Goal: Information Seeking & Learning: Learn about a topic

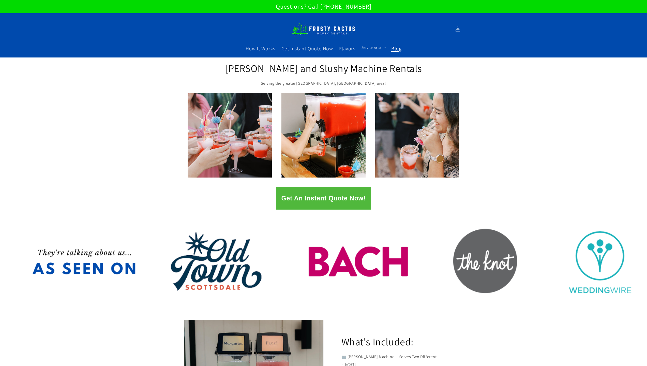
click at [395, 46] on span "Blog" at bounding box center [396, 48] width 10 height 7
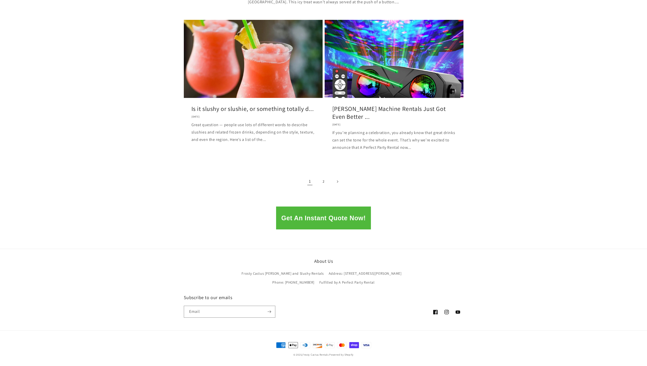
scroll to position [601, 0]
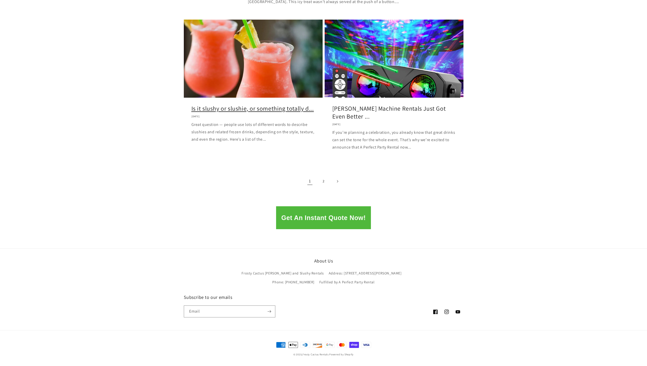
click at [262, 112] on link "Is it slushy or slushie, or something totally d..." at bounding box center [252, 108] width 123 height 8
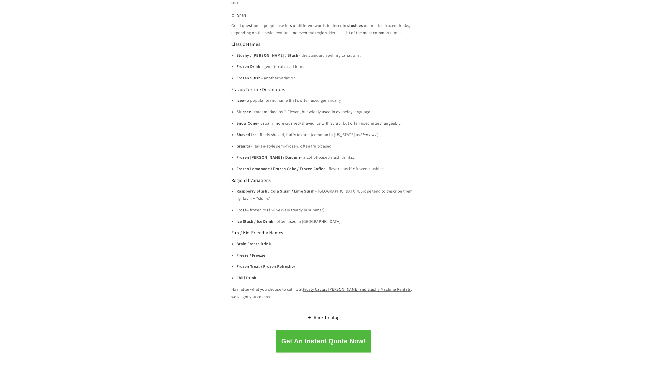
scroll to position [432, 0]
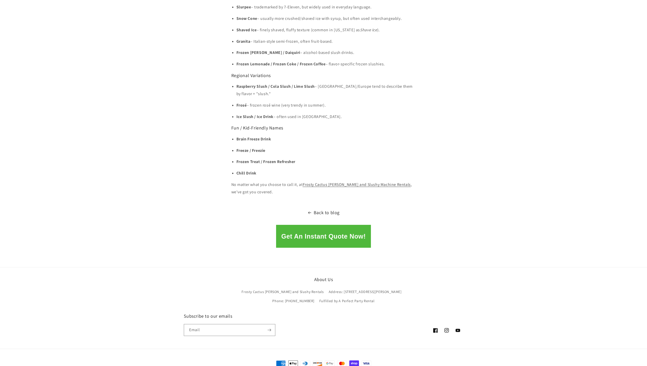
drag, startPoint x: 262, startPoint y: 184, endPoint x: 230, endPoint y: 177, distance: 32.5
copy p "No matter what you choose to call it, at Frosty Cactus Margarita and Slushy Mac…"
click at [310, 208] on link "Back to blog" at bounding box center [323, 212] width 647 height 8
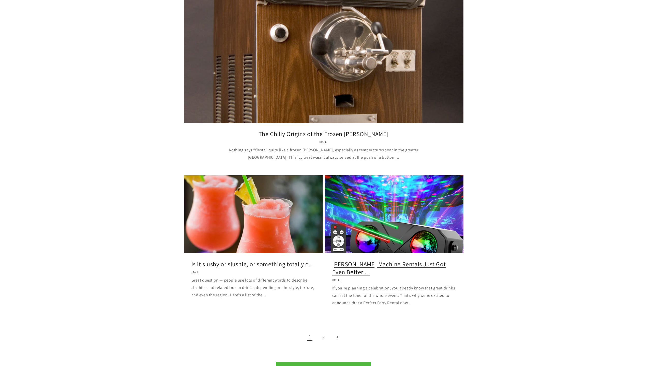
scroll to position [601, 0]
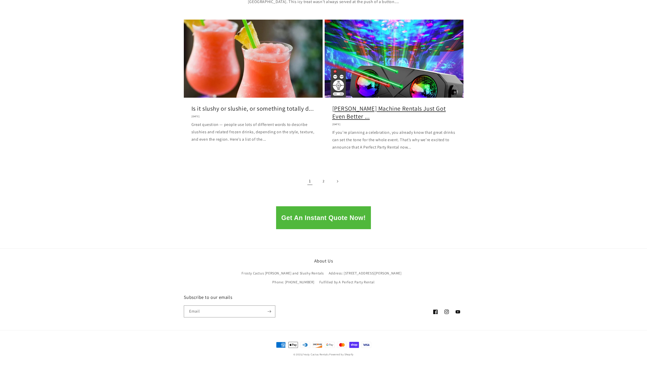
click at [370, 106] on link "[PERSON_NAME] Machine Rentals Just Got Even Better ..." at bounding box center [393, 112] width 123 height 16
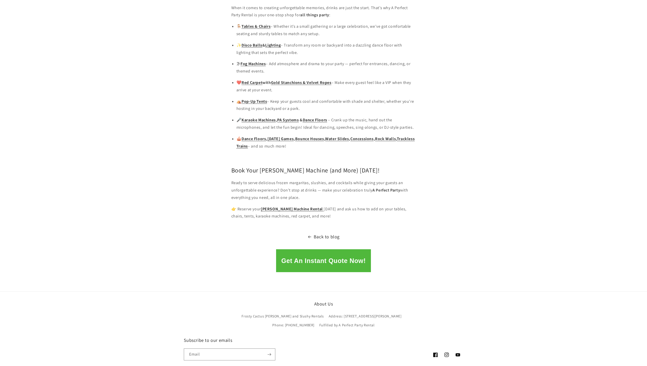
scroll to position [567, 0]
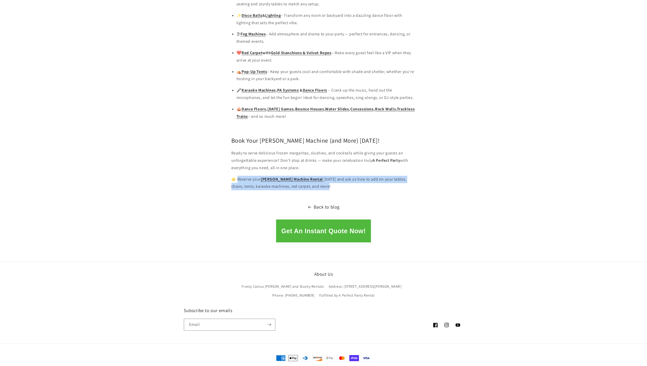
drag, startPoint x: 324, startPoint y: 173, endPoint x: 239, endPoint y: 167, distance: 86.1
click at [239, 176] on p "👉 Reserve your Margarita Machine Rental today and ask us how to add on your tab…" at bounding box center [323, 183] width 184 height 15
copy p "eserve your Margarita Machine Rental today and ask us how to add on your tables…"
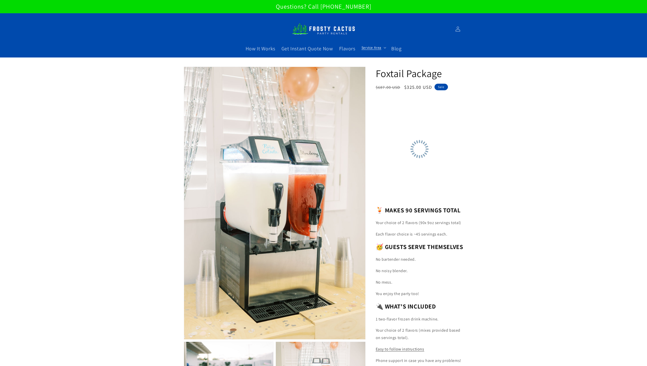
click at [371, 48] on span "Service Area" at bounding box center [371, 47] width 20 height 5
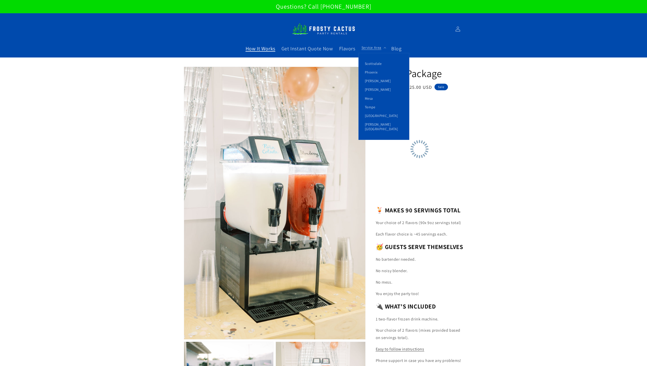
click at [270, 48] on span "How It Works" at bounding box center [260, 48] width 30 height 7
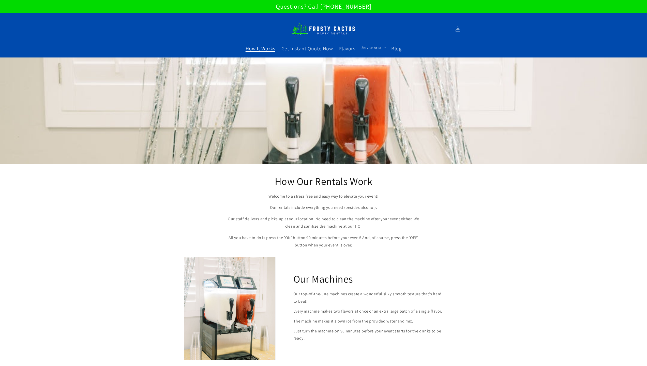
click at [323, 29] on img at bounding box center [324, 28] width 64 height 17
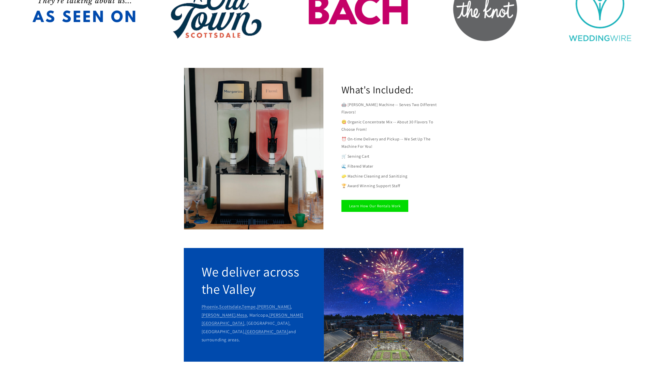
scroll to position [330, 0]
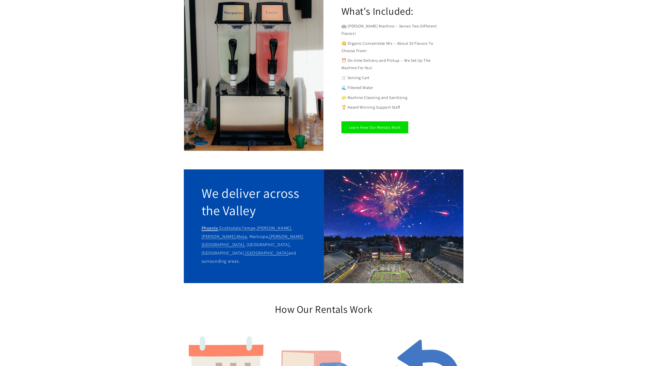
drag, startPoint x: 243, startPoint y: 229, endPoint x: 202, endPoint y: 222, distance: 42.0
click at [202, 224] on p "Phoenix , Scottsdale , Tempe , Chandler , Gilbert , Mesa , Maricopa, Dobson Ran…" at bounding box center [253, 244] width 104 height 41
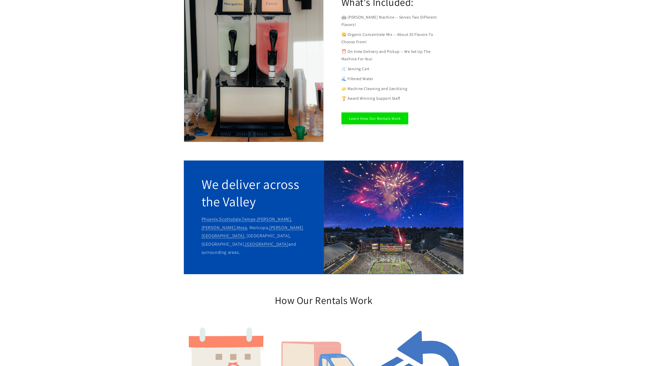
scroll to position [432, 0]
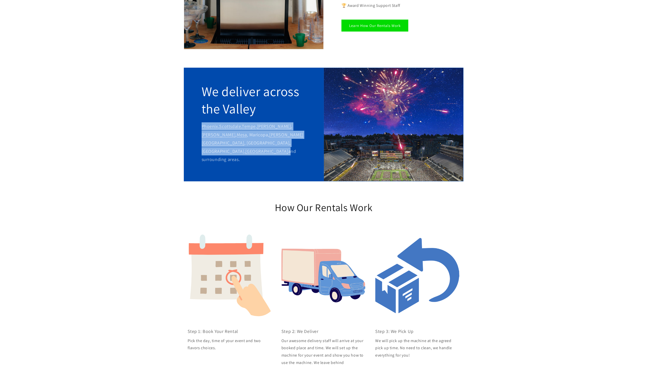
drag, startPoint x: 247, startPoint y: 136, endPoint x: 202, endPoint y: 122, distance: 47.0
click at [202, 122] on p "Phoenix , Scottsdale , Tempe , Chandler , Gilbert , Mesa , Maricopa, Dobson Ran…" at bounding box center [253, 142] width 104 height 41
copy p "Phoenix , Scottsdale , Tempe , Chandler , Gilbert , Mesa , Maricopa, Dobson Ran…"
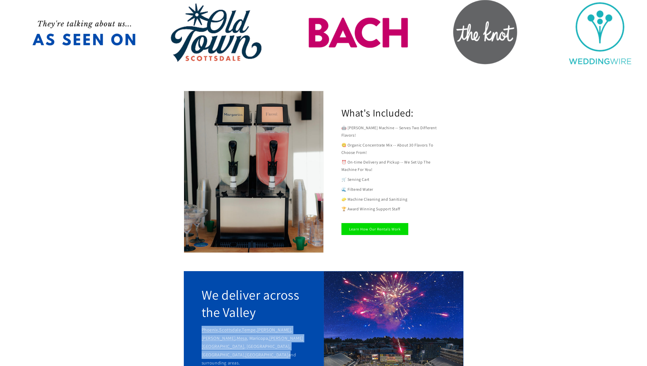
scroll to position [0, 0]
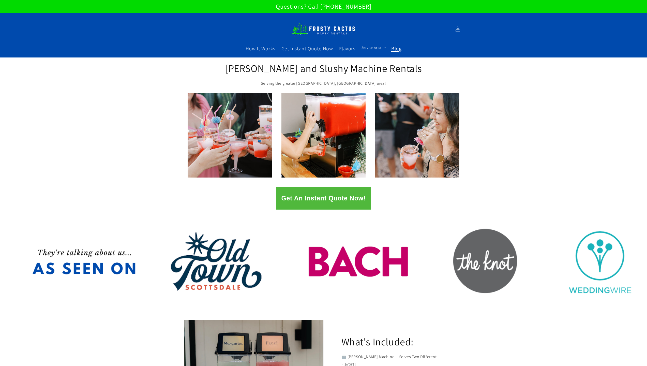
click at [390, 47] on link "Blog" at bounding box center [396, 48] width 16 height 13
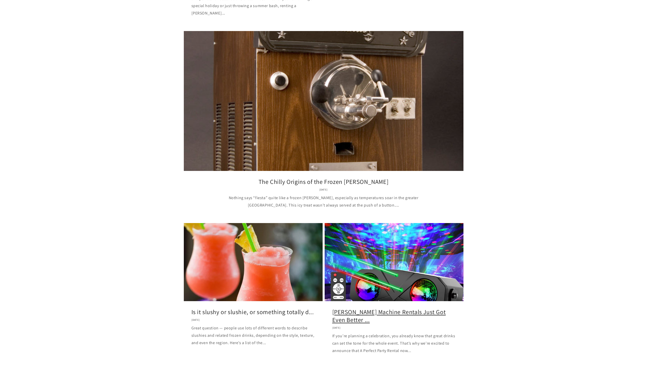
scroll to position [508, 0]
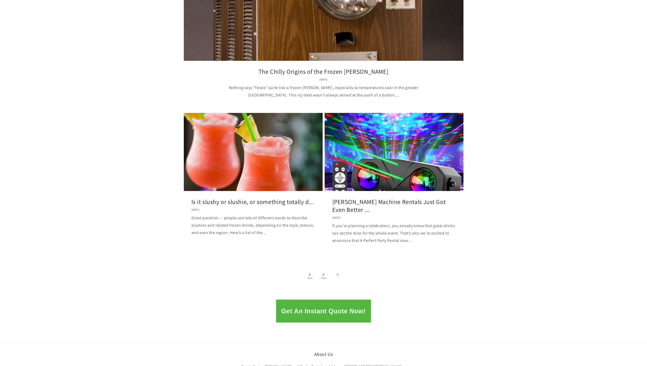
click at [325, 275] on link "2" at bounding box center [323, 274] width 11 height 11
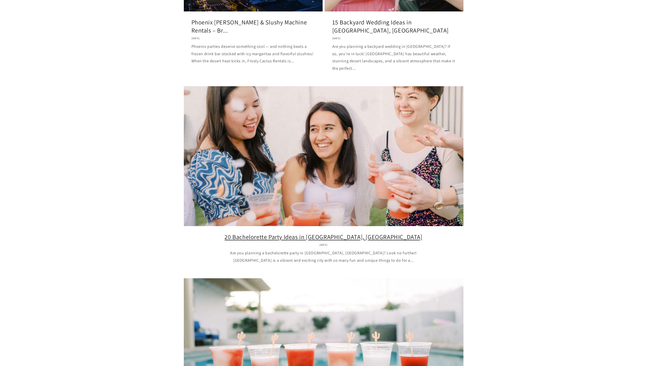
scroll to position [209, 0]
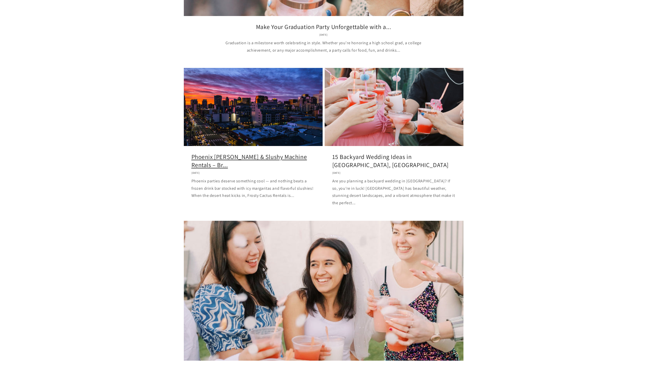
click at [266, 153] on link "Phoenix Margarita & Slushy Machine Rentals – Br..." at bounding box center [252, 161] width 123 height 16
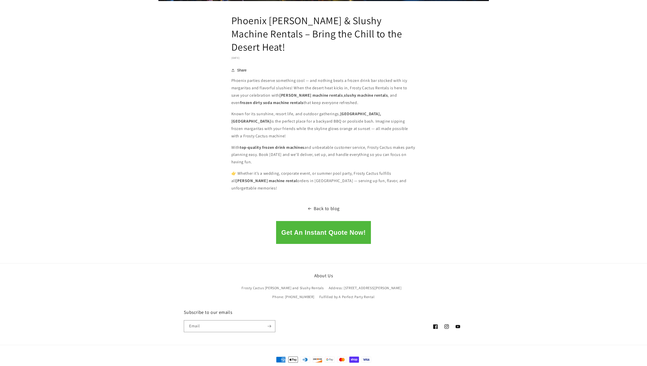
scroll to position [249, 0]
click at [334, 204] on link "Back to blog" at bounding box center [323, 208] width 647 height 8
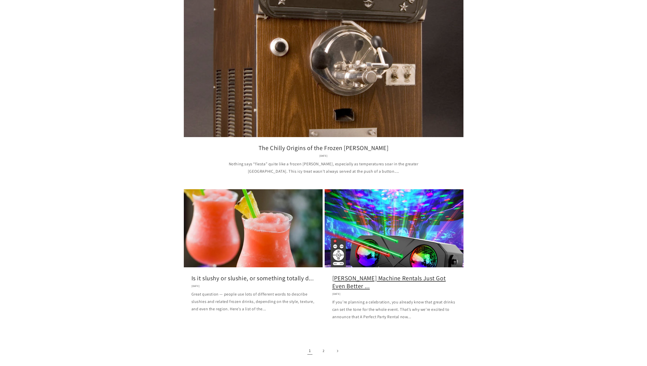
scroll to position [601, 0]
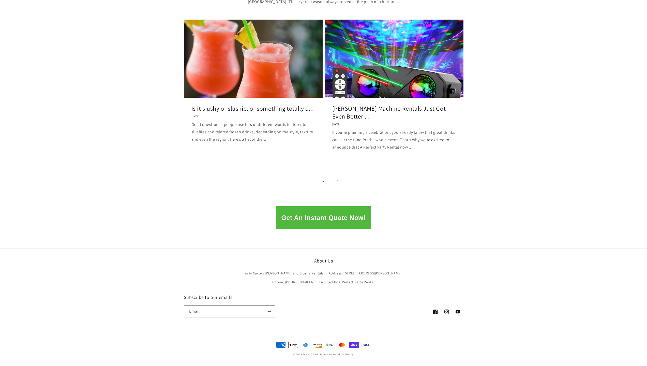
click at [325, 181] on link "2" at bounding box center [323, 181] width 11 height 11
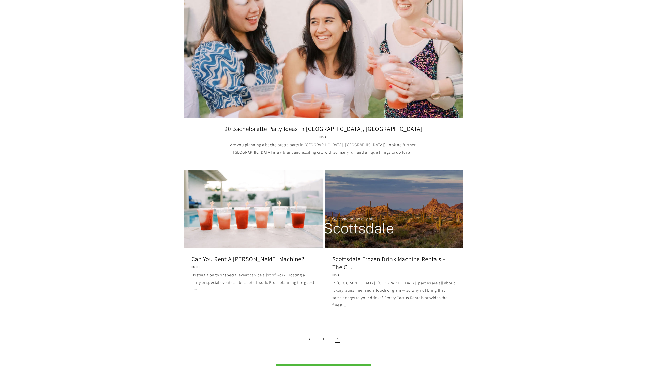
scroll to position [457, 0]
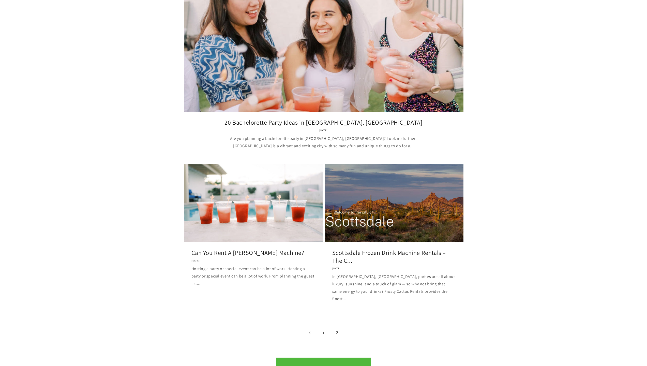
click at [322, 327] on link "1" at bounding box center [323, 332] width 11 height 11
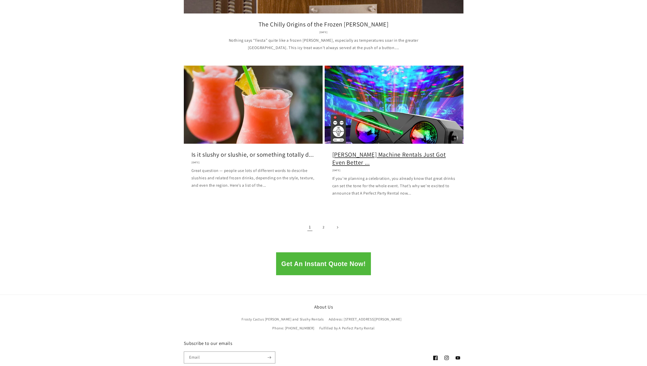
scroll to position [559, 0]
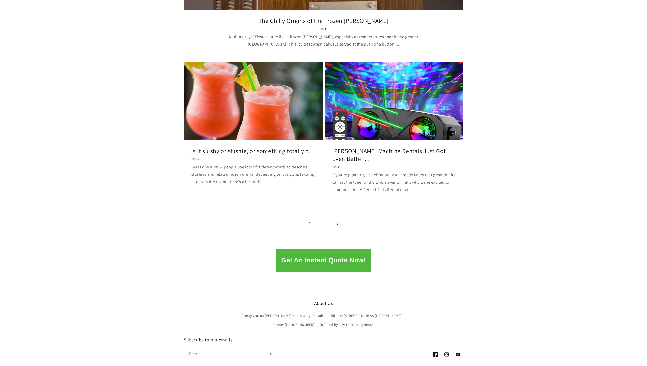
click at [325, 226] on link "2" at bounding box center [323, 223] width 11 height 11
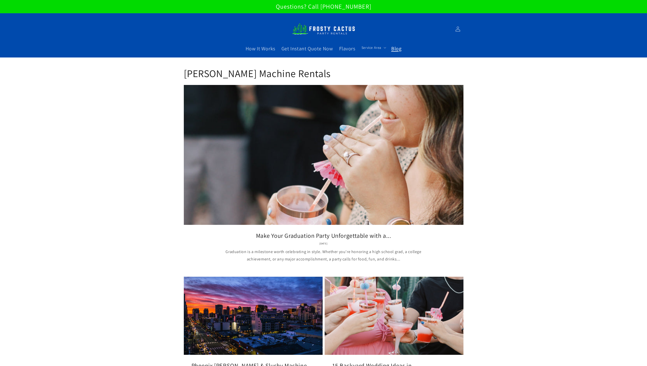
click at [393, 49] on span "Blog" at bounding box center [396, 48] width 10 height 7
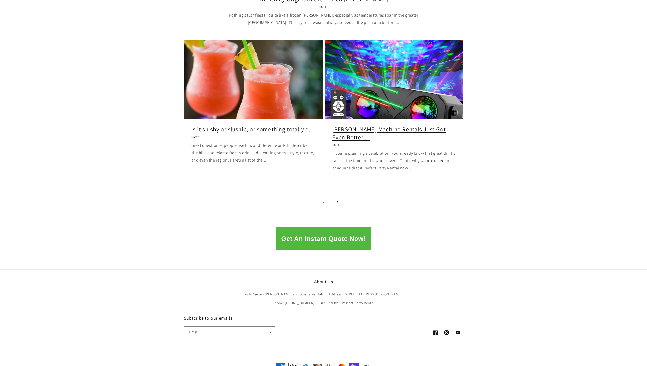
scroll to position [601, 0]
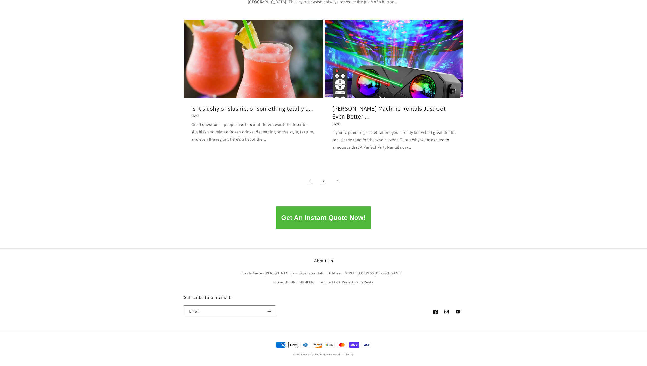
click at [320, 182] on link "2" at bounding box center [323, 181] width 11 height 11
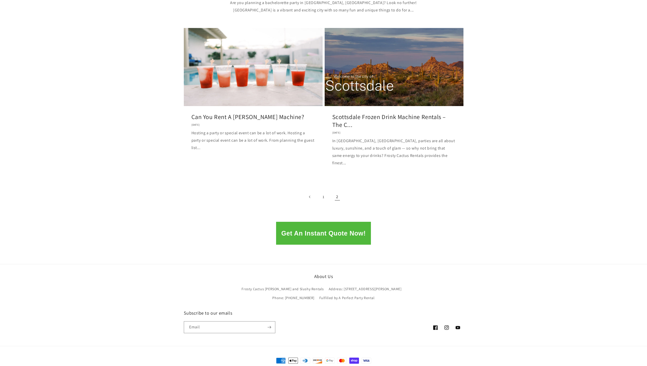
scroll to position [594, 0]
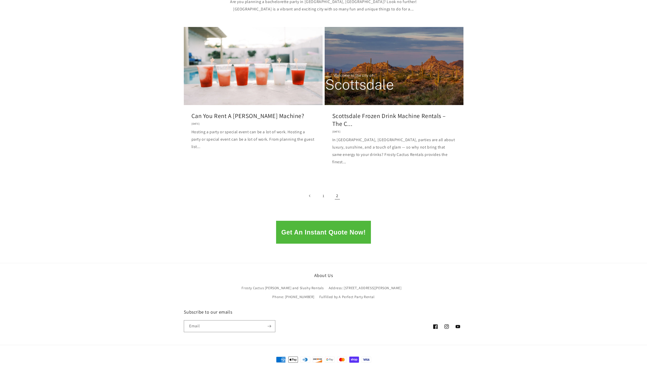
click at [336, 190] on span "2" at bounding box center [337, 195] width 11 height 11
click at [324, 190] on link "1" at bounding box center [323, 195] width 11 height 11
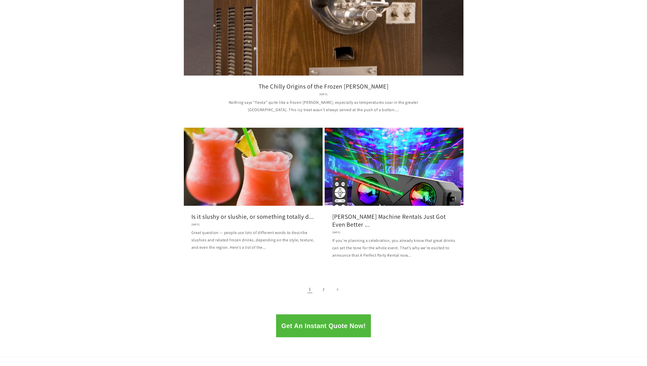
scroll to position [601, 0]
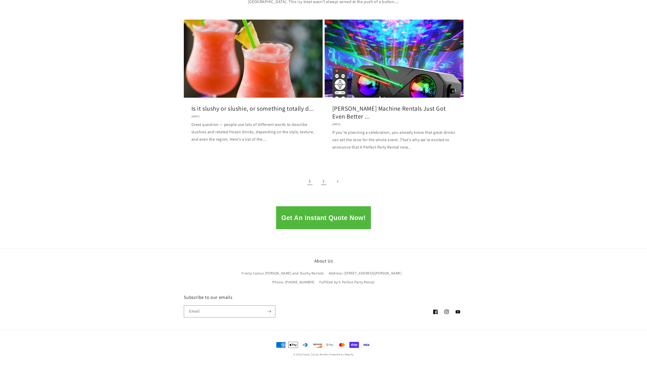
click at [322, 182] on link "2" at bounding box center [323, 181] width 11 height 11
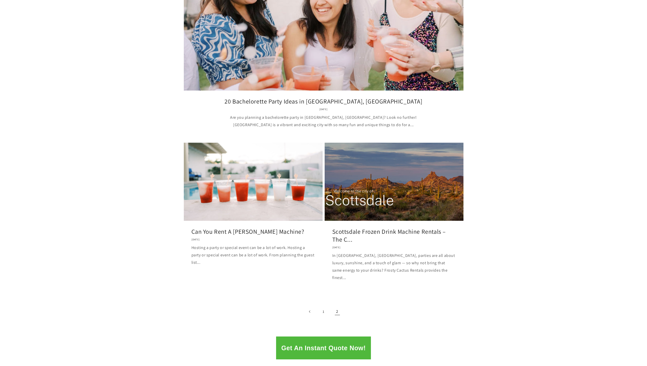
scroll to position [534, 0]
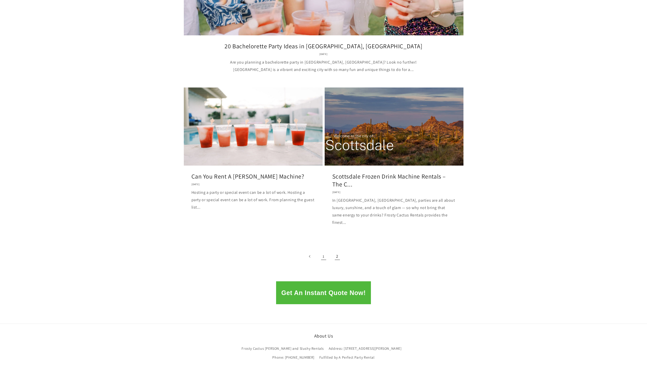
click at [321, 251] on link "1" at bounding box center [323, 256] width 11 height 11
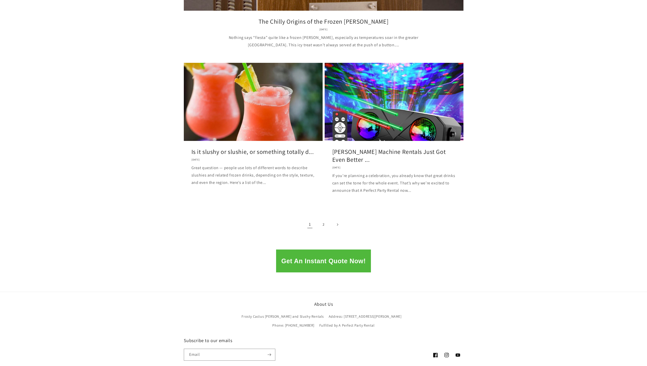
scroll to position [559, 0]
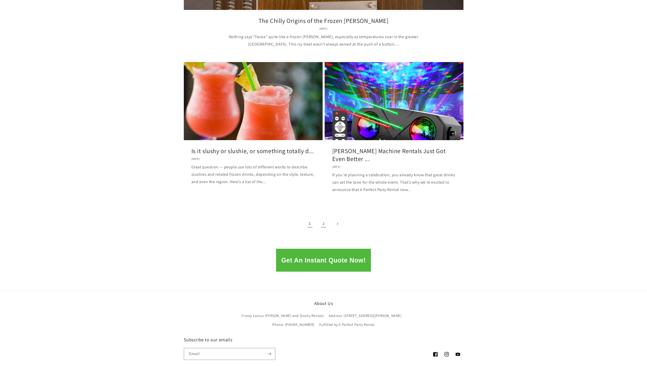
click at [324, 221] on link "2" at bounding box center [323, 223] width 11 height 11
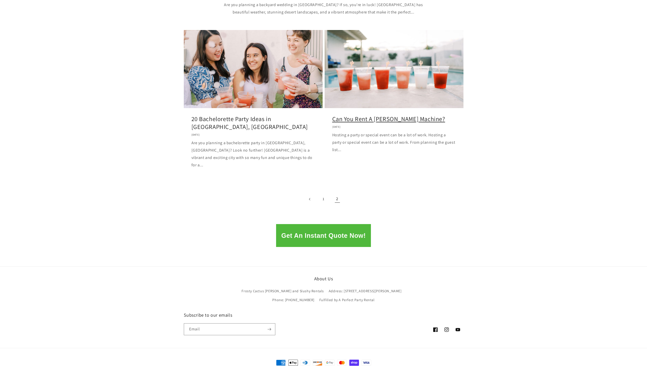
scroll to position [586, 0]
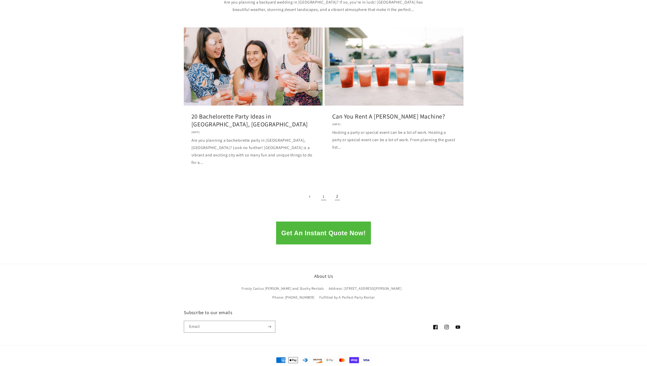
click at [323, 191] on link "1" at bounding box center [323, 196] width 11 height 11
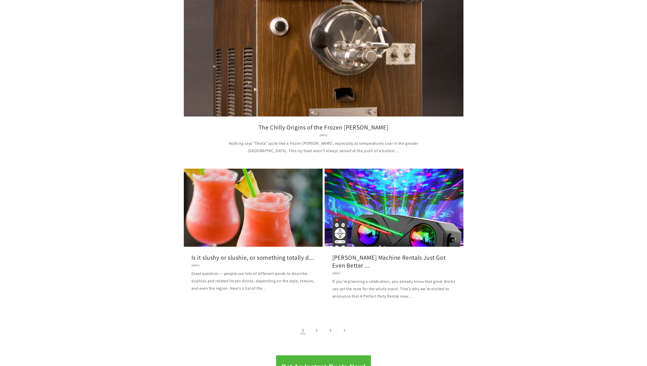
scroll to position [457, 0]
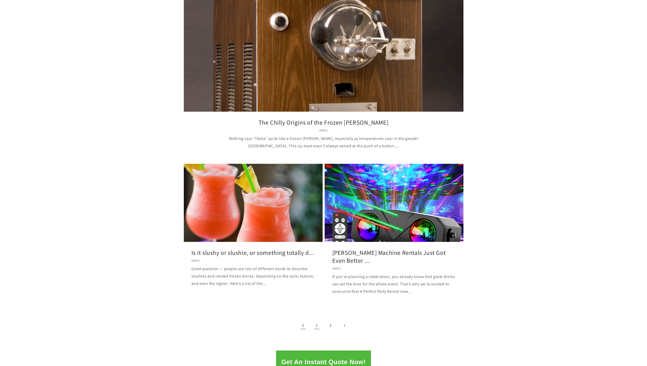
click at [312, 320] on link "2" at bounding box center [316, 325] width 11 height 11
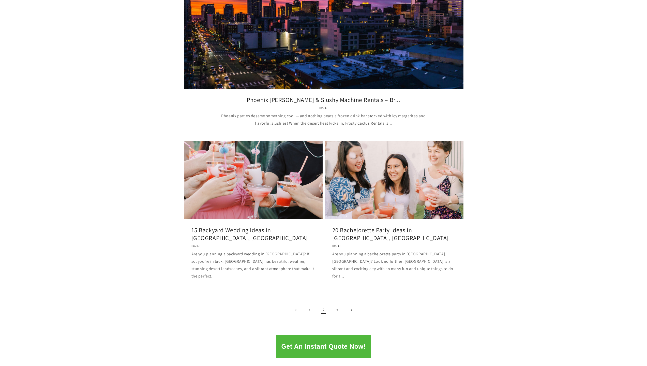
scroll to position [483, 0]
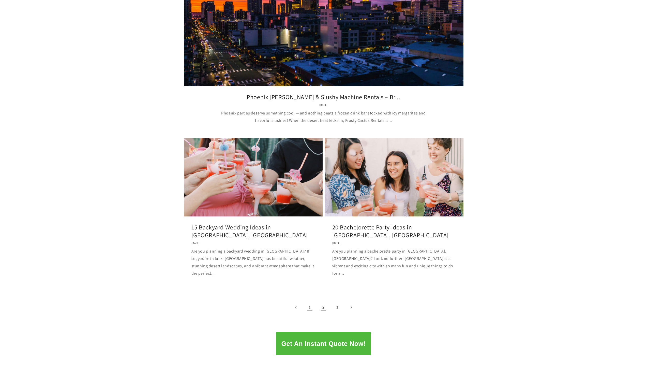
click at [311, 301] on link "1" at bounding box center [309, 306] width 11 height 11
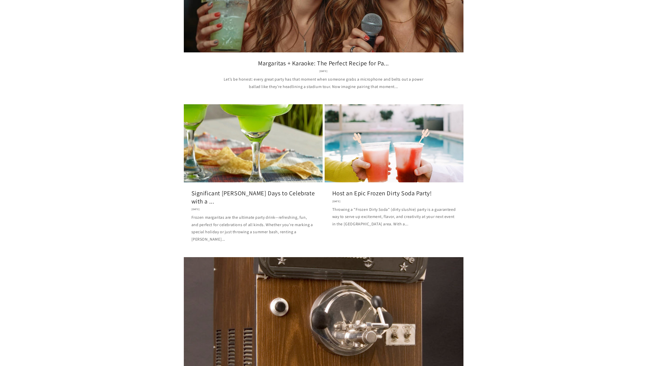
scroll to position [305, 0]
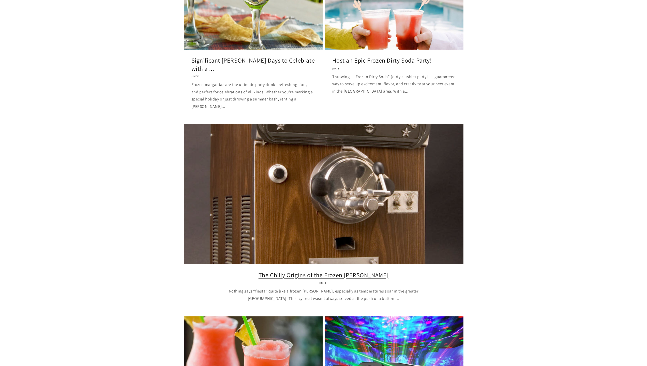
click at [358, 271] on link "The Chilly Origins of the Frozen [PERSON_NAME]" at bounding box center [323, 275] width 264 height 8
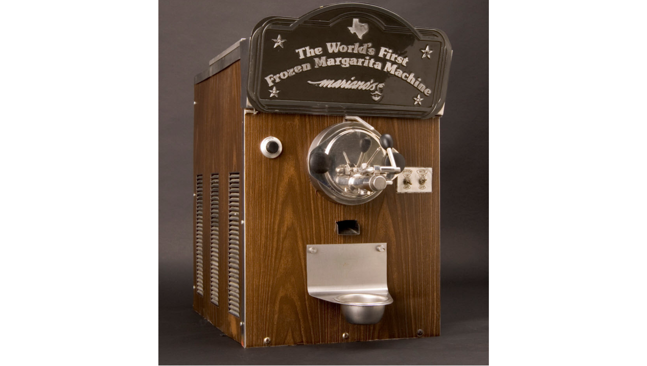
scroll to position [229, 0]
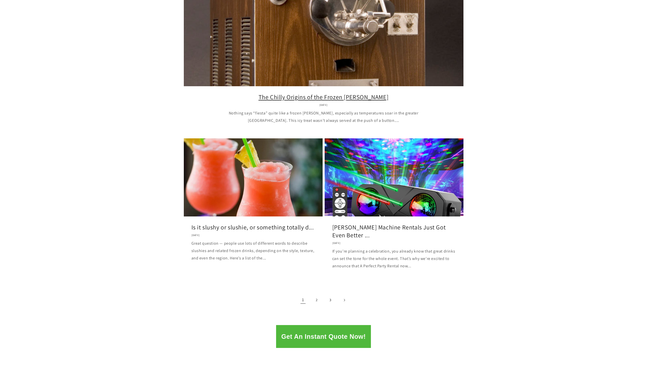
scroll to position [601, 0]
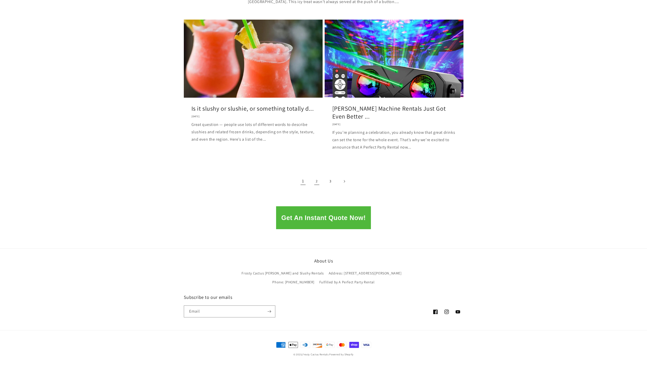
click at [317, 181] on link "2" at bounding box center [316, 181] width 11 height 11
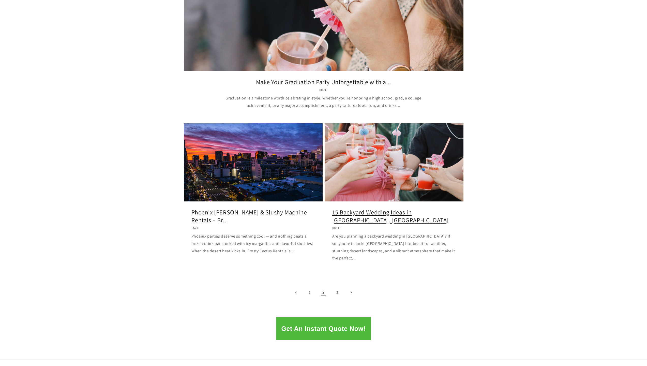
scroll to position [508, 0]
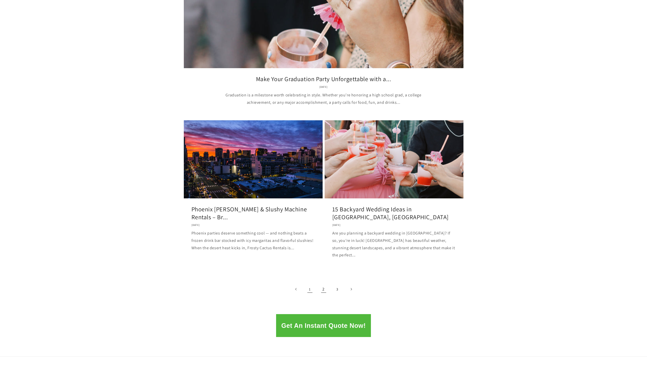
click at [312, 283] on link "1" at bounding box center [309, 288] width 11 height 11
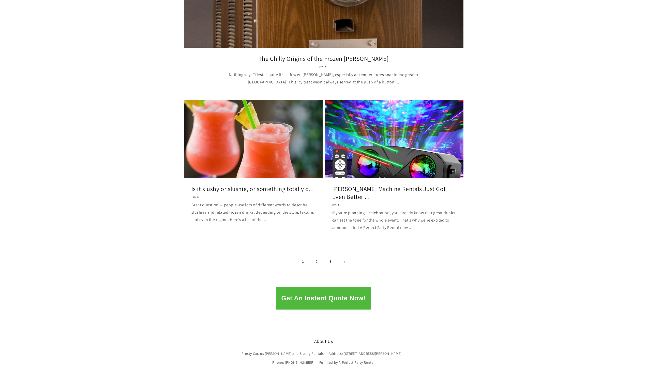
scroll to position [534, 0]
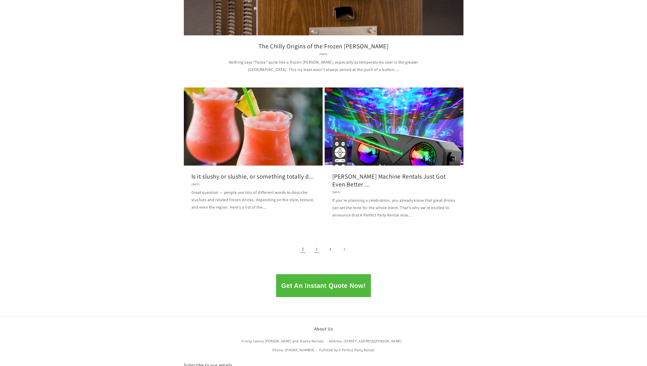
click at [316, 251] on link "2" at bounding box center [316, 248] width 11 height 11
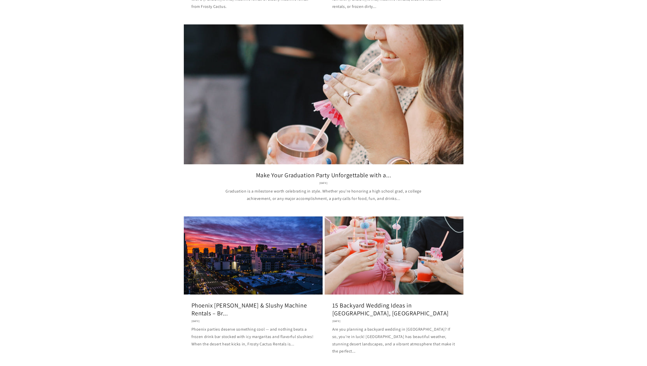
scroll to position [601, 0]
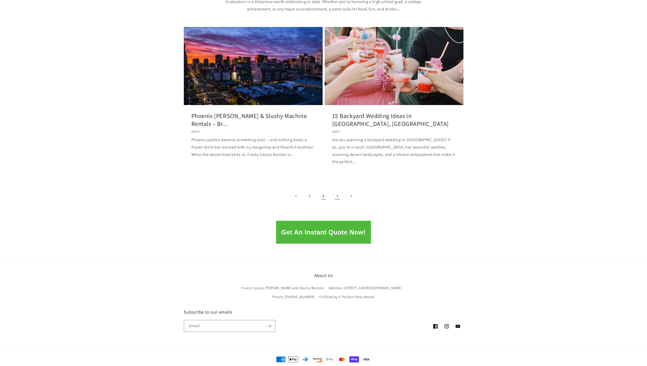
click at [337, 190] on link "3" at bounding box center [337, 195] width 11 height 11
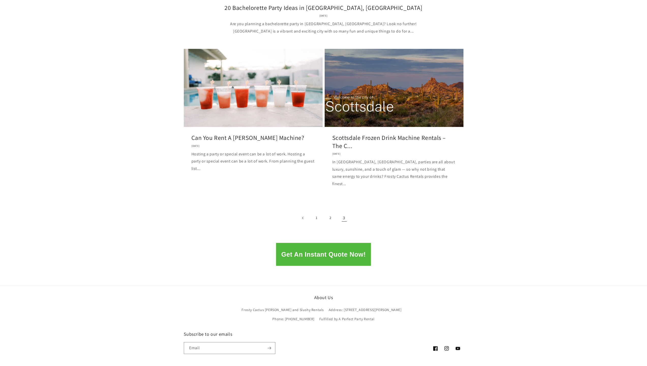
scroll to position [229, 0]
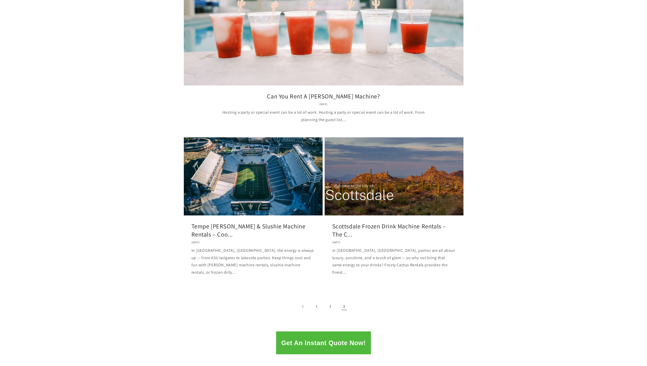
scroll to position [229, 0]
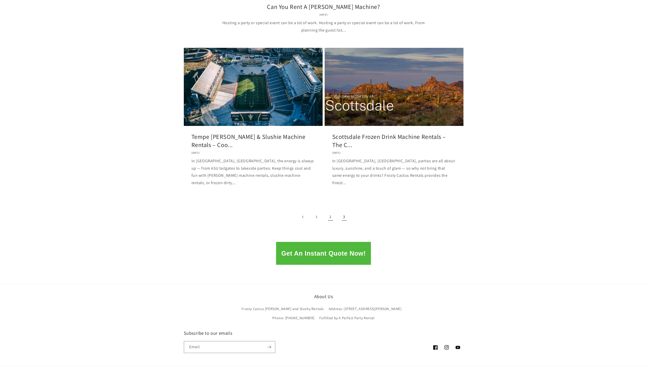
click at [330, 212] on link "2" at bounding box center [330, 216] width 11 height 11
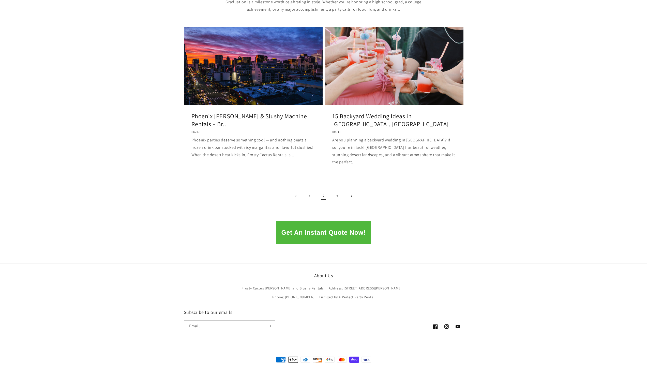
scroll to position [601, 0]
click at [337, 190] on link "3" at bounding box center [337, 195] width 11 height 11
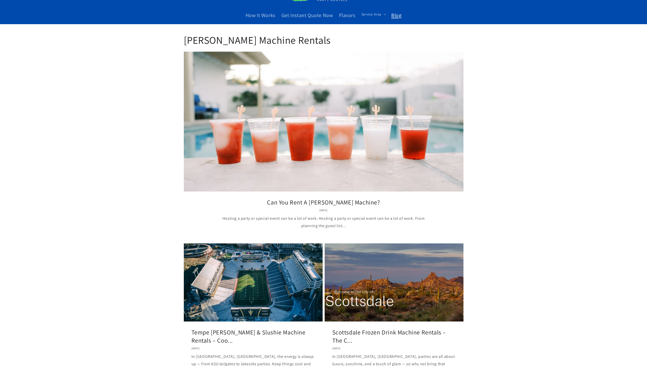
scroll to position [203, 0]
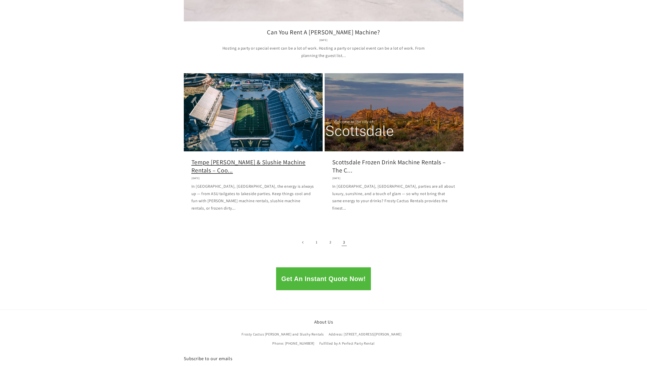
click at [310, 158] on link "Tempe Margarita & Slushie Machine Rentals – Coo..." at bounding box center [252, 166] width 123 height 16
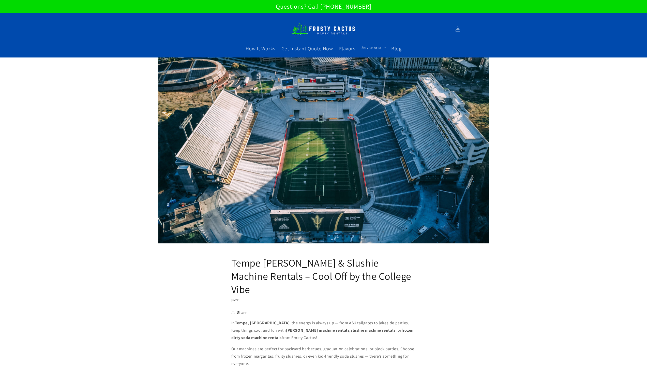
click at [341, 32] on img at bounding box center [324, 28] width 64 height 17
